Goal: Information Seeking & Learning: Learn about a topic

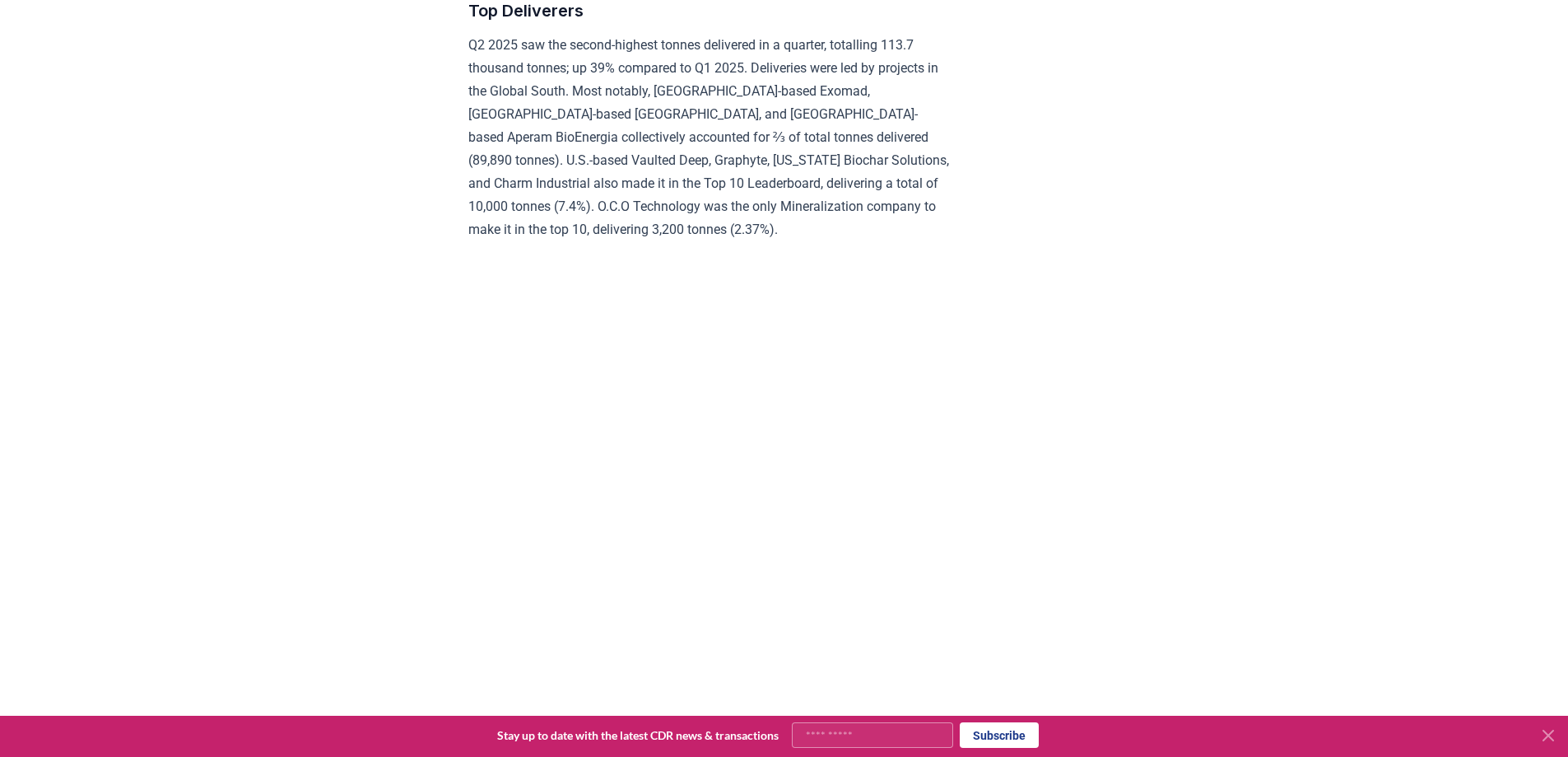
scroll to position [7635, 0]
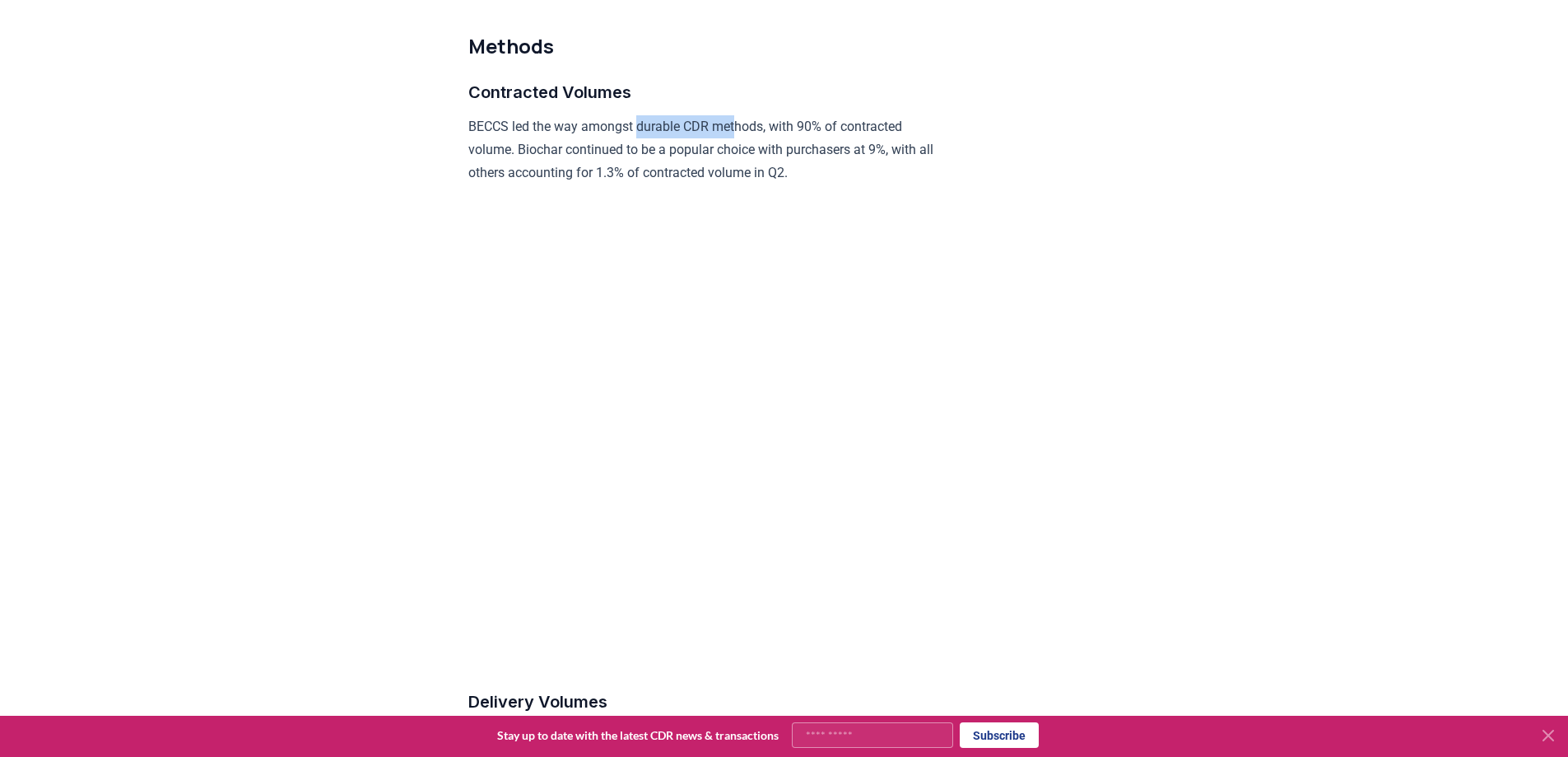
drag, startPoint x: 638, startPoint y: 168, endPoint x: 743, endPoint y: 167, distance: 105.0
click at [743, 167] on p "BECCS led the way amongst durable CDR methods, with 90% of contracted volume. B…" at bounding box center [709, 150] width 481 height 69
click at [702, 184] on p "BECCS led the way amongst durable CDR methods, with 90% of contracted volume. B…" at bounding box center [709, 150] width 481 height 69
drag, startPoint x: 643, startPoint y: 168, endPoint x: 723, endPoint y: 165, distance: 80.1
click at [723, 165] on p "BECCS led the way amongst durable CDR methods, with 90% of contracted volume. B…" at bounding box center [709, 150] width 481 height 69
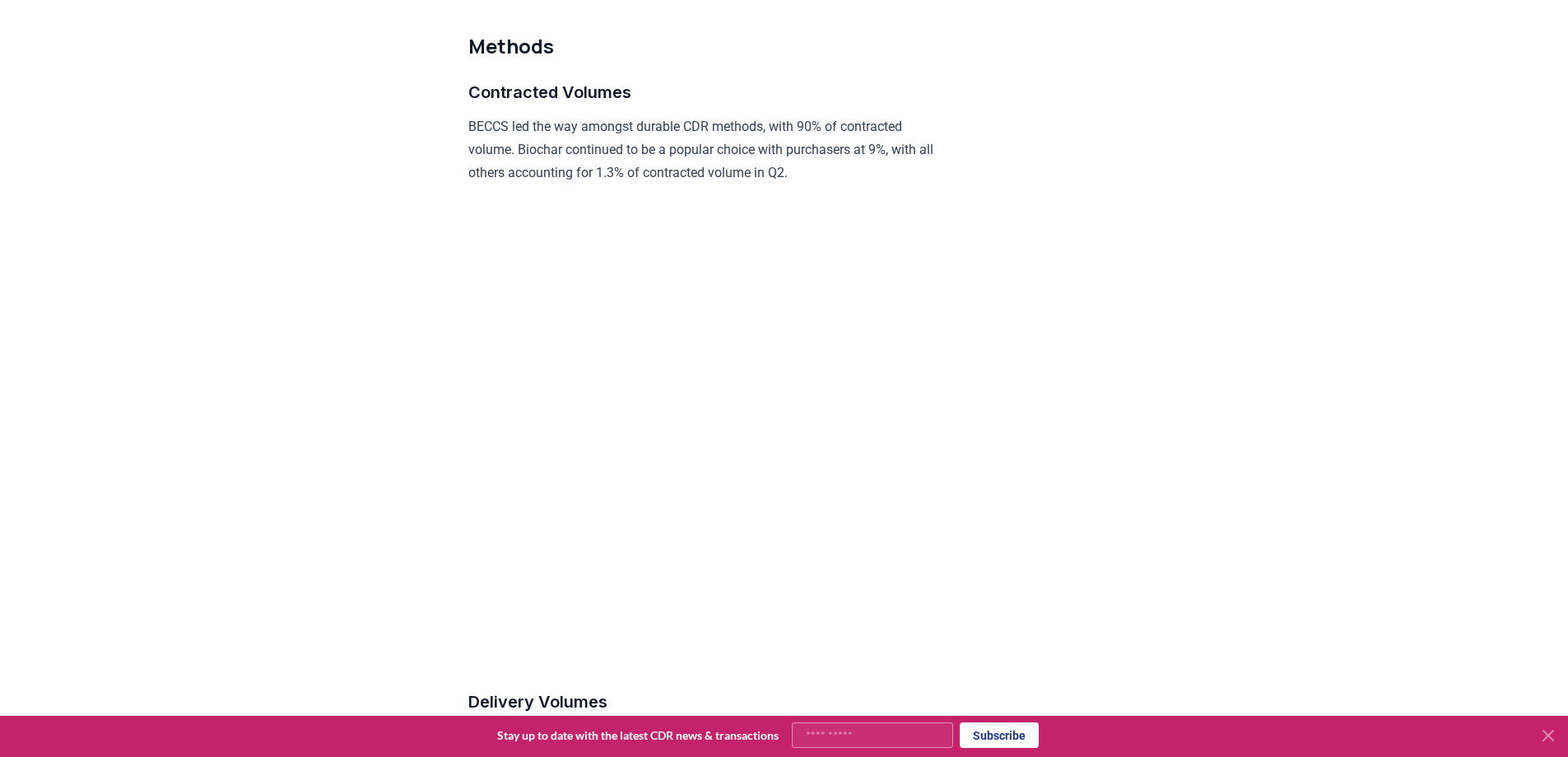
click at [687, 181] on p "BECCS led the way amongst durable CDR methods, with 90% of contracted volume. B…" at bounding box center [709, 150] width 481 height 69
drag, startPoint x: 648, startPoint y: 163, endPoint x: 768, endPoint y: 160, distance: 120.0
click at [768, 160] on p "BECCS led the way amongst durable CDR methods, with 90% of contracted volume. B…" at bounding box center [709, 150] width 481 height 69
copy p "durable CDR methods"
drag, startPoint x: 853, startPoint y: 168, endPoint x: 511, endPoint y: 182, distance: 342.3
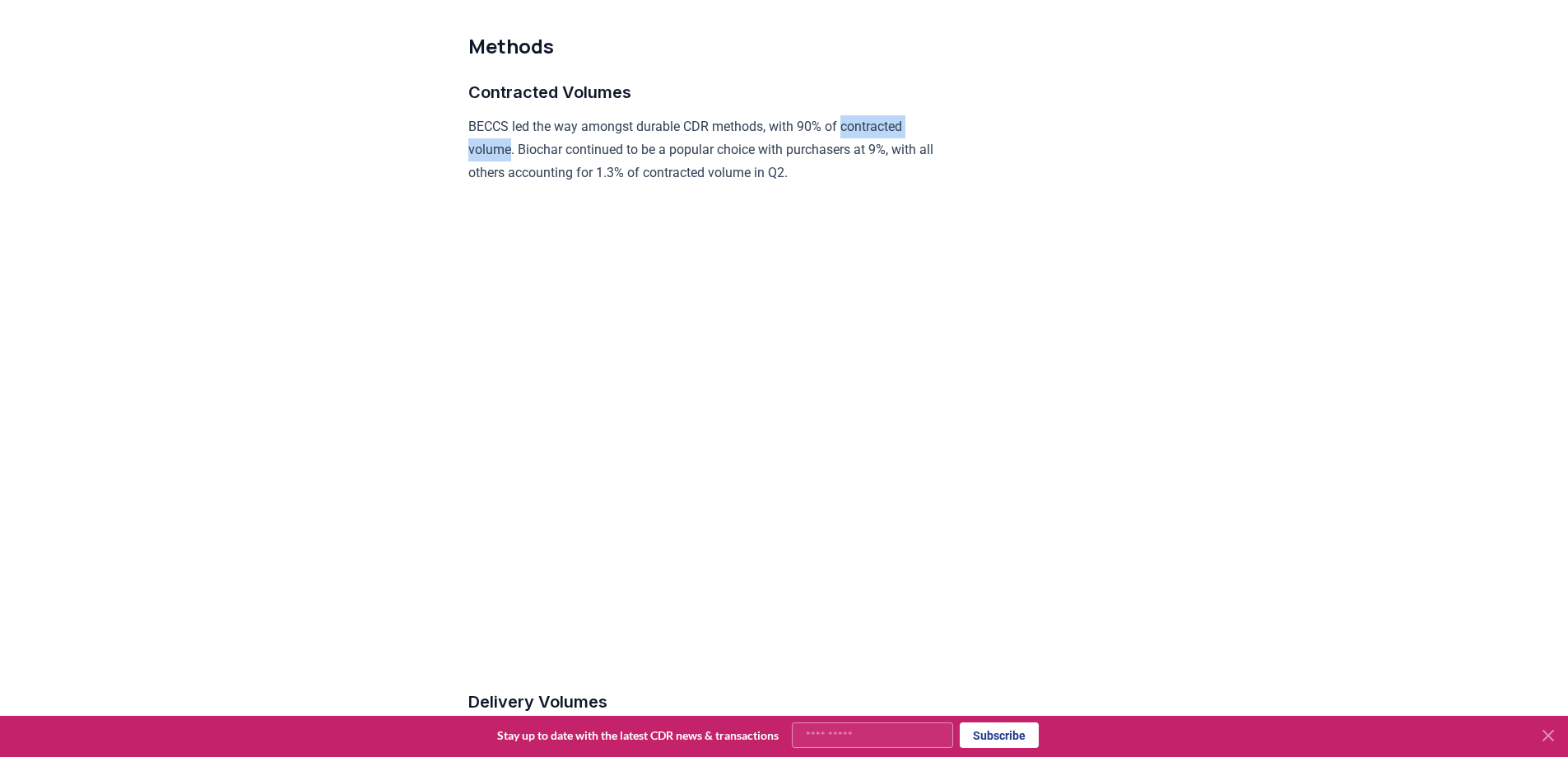
click at [511, 182] on p "BECCS led the way amongst durable CDR methods, with 90% of contracted volume. B…" at bounding box center [709, 150] width 481 height 69
copy p "contracted volume"
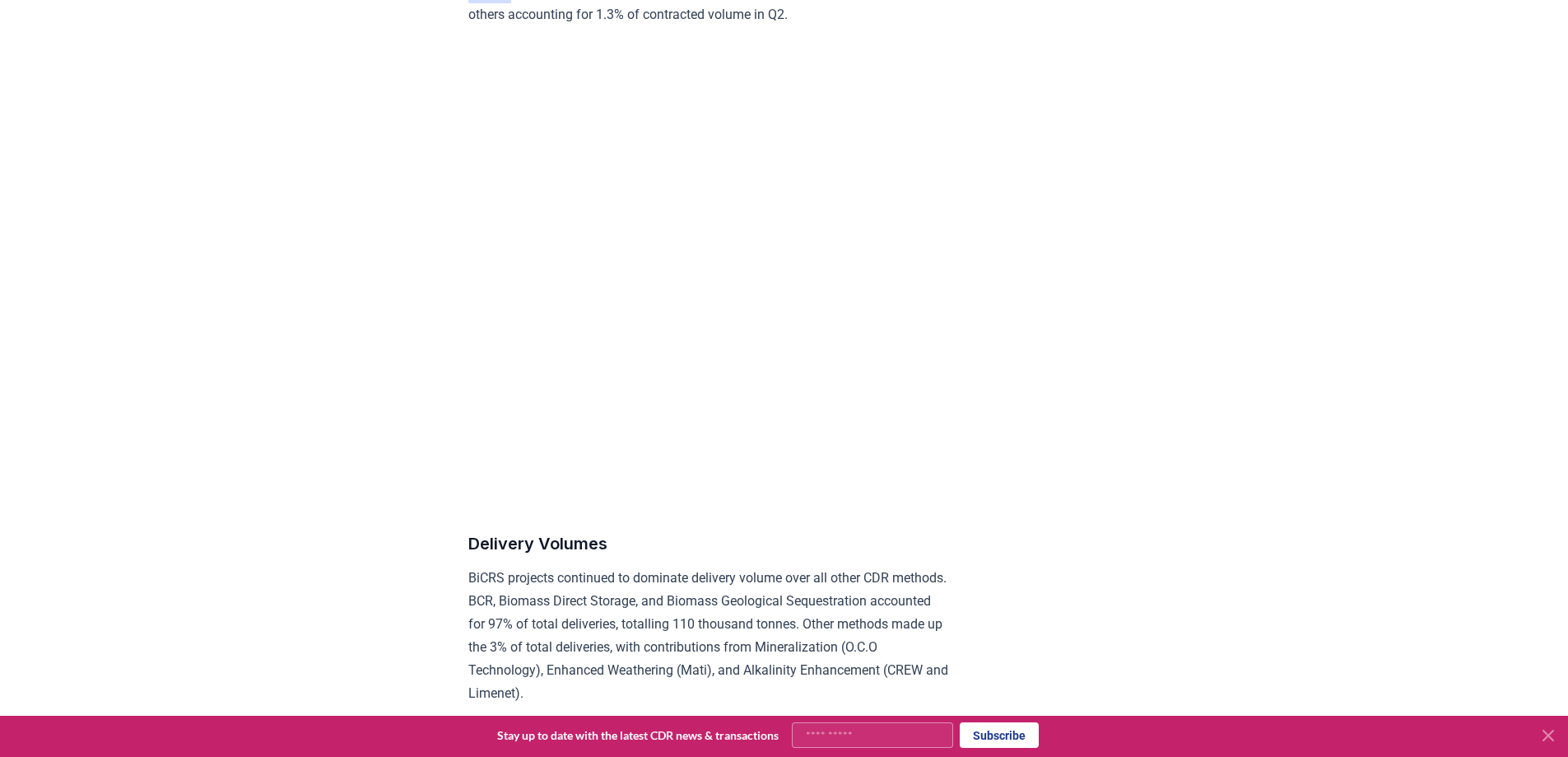
scroll to position [7800, 0]
